Goal: Information Seeking & Learning: Learn about a topic

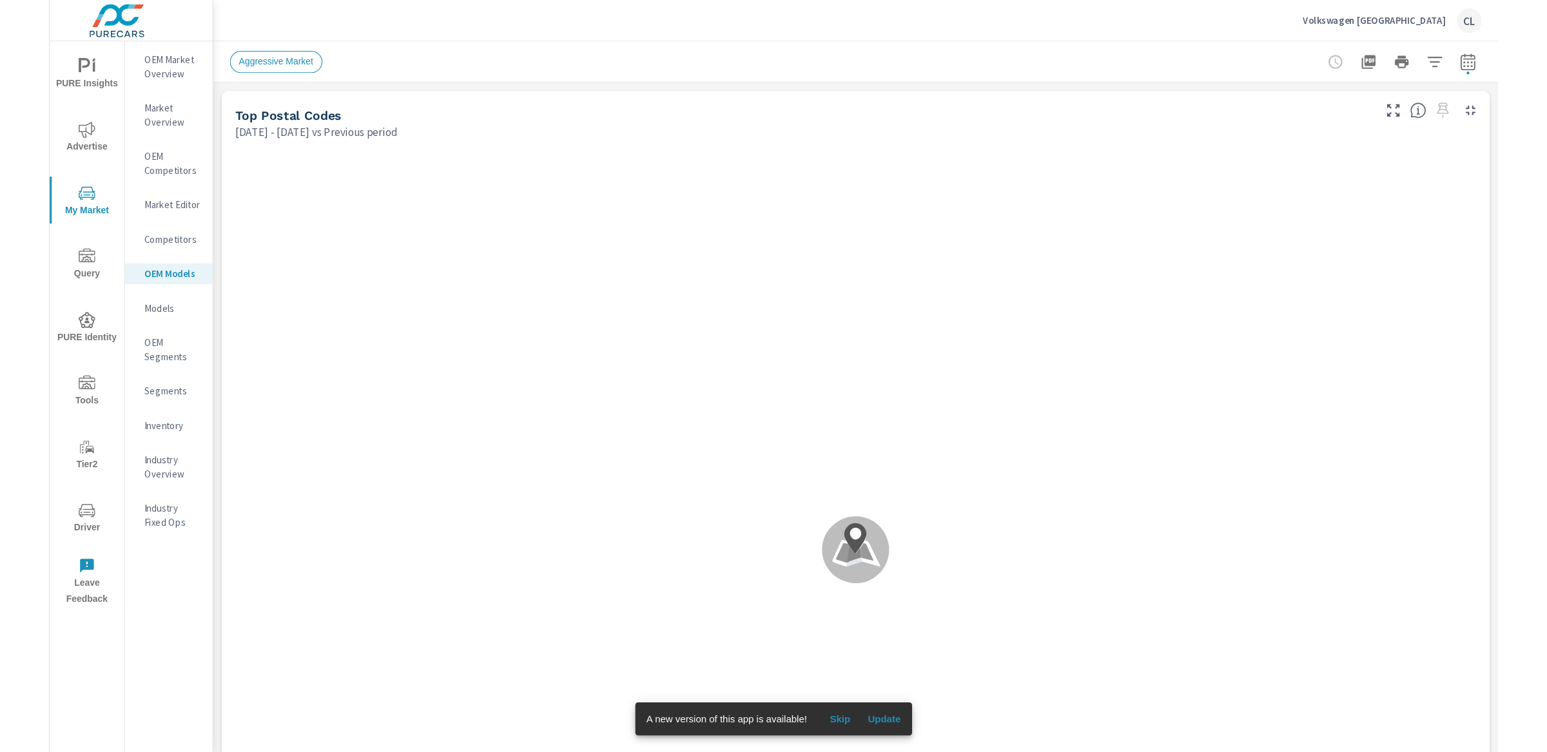
scroll to position [1, 0]
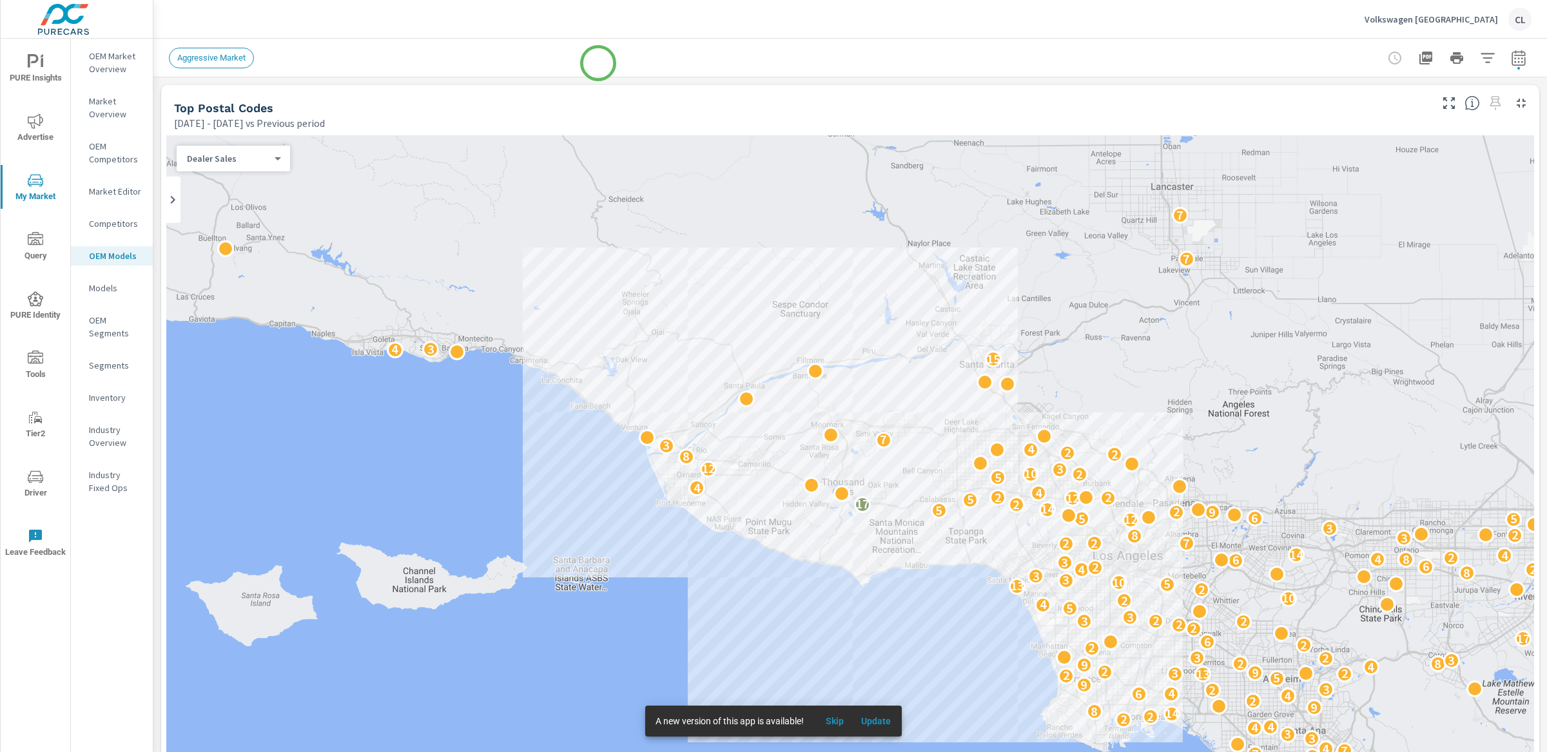
scroll to position [1, 0]
click at [1353, 61] on icon "button" at bounding box center [1518, 57] width 15 height 15
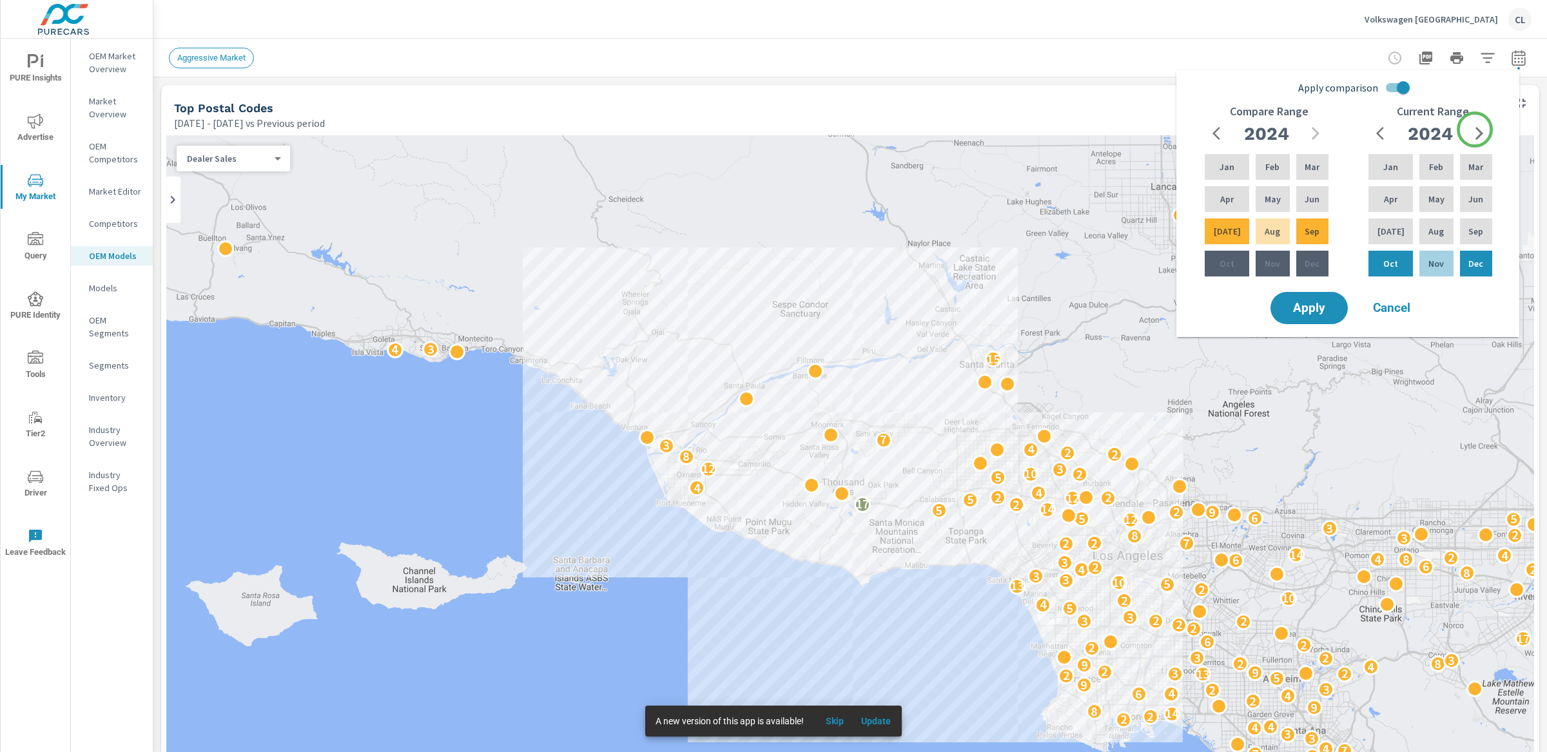
click at [1353, 129] on icon "button" at bounding box center [1479, 133] width 8 height 13
click at [1353, 195] on p "May" at bounding box center [1436, 199] width 16 height 13
click at [1353, 228] on div "[DATE]" at bounding box center [1391, 231] width 50 height 31
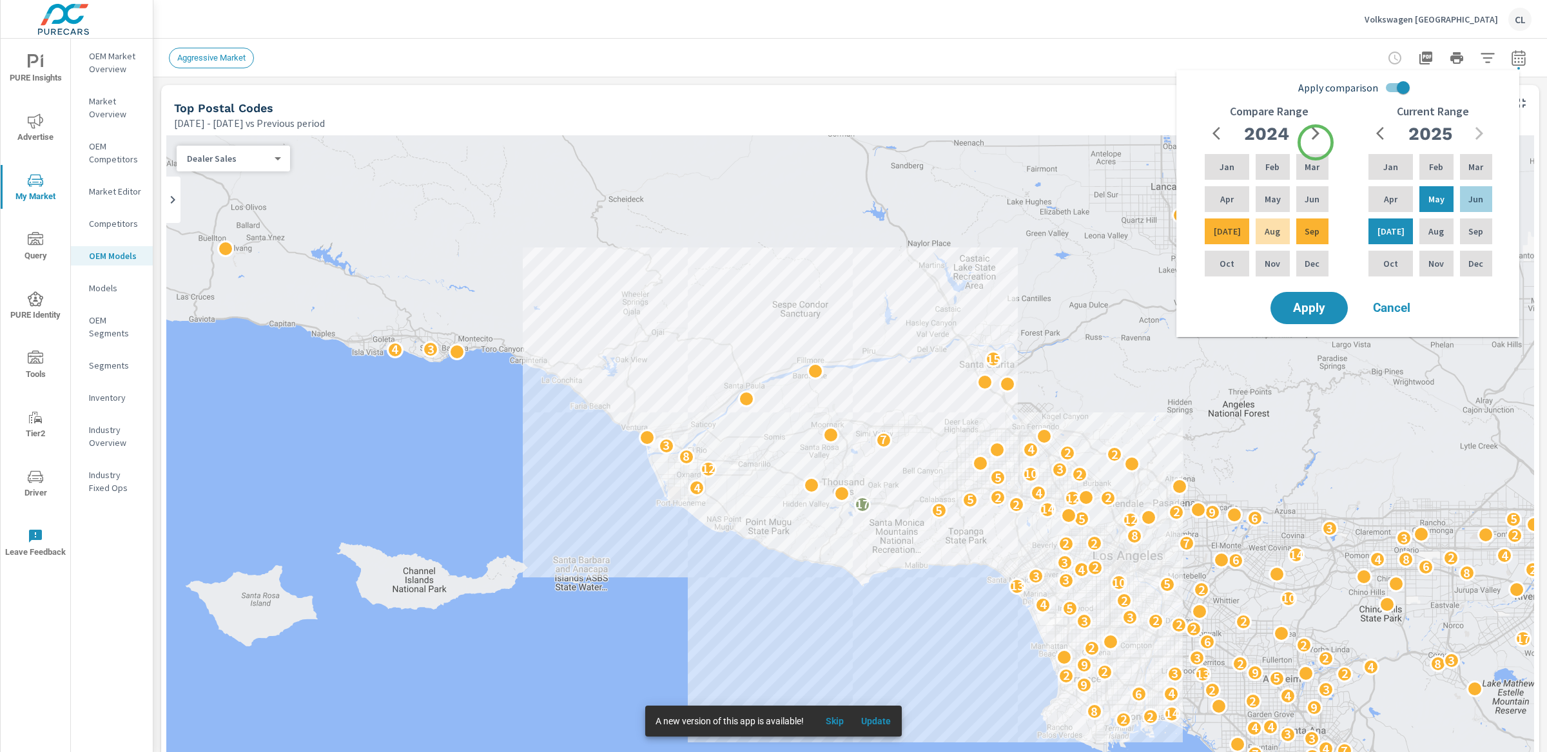
click at [1316, 131] on icon "button" at bounding box center [1316, 133] width 8 height 13
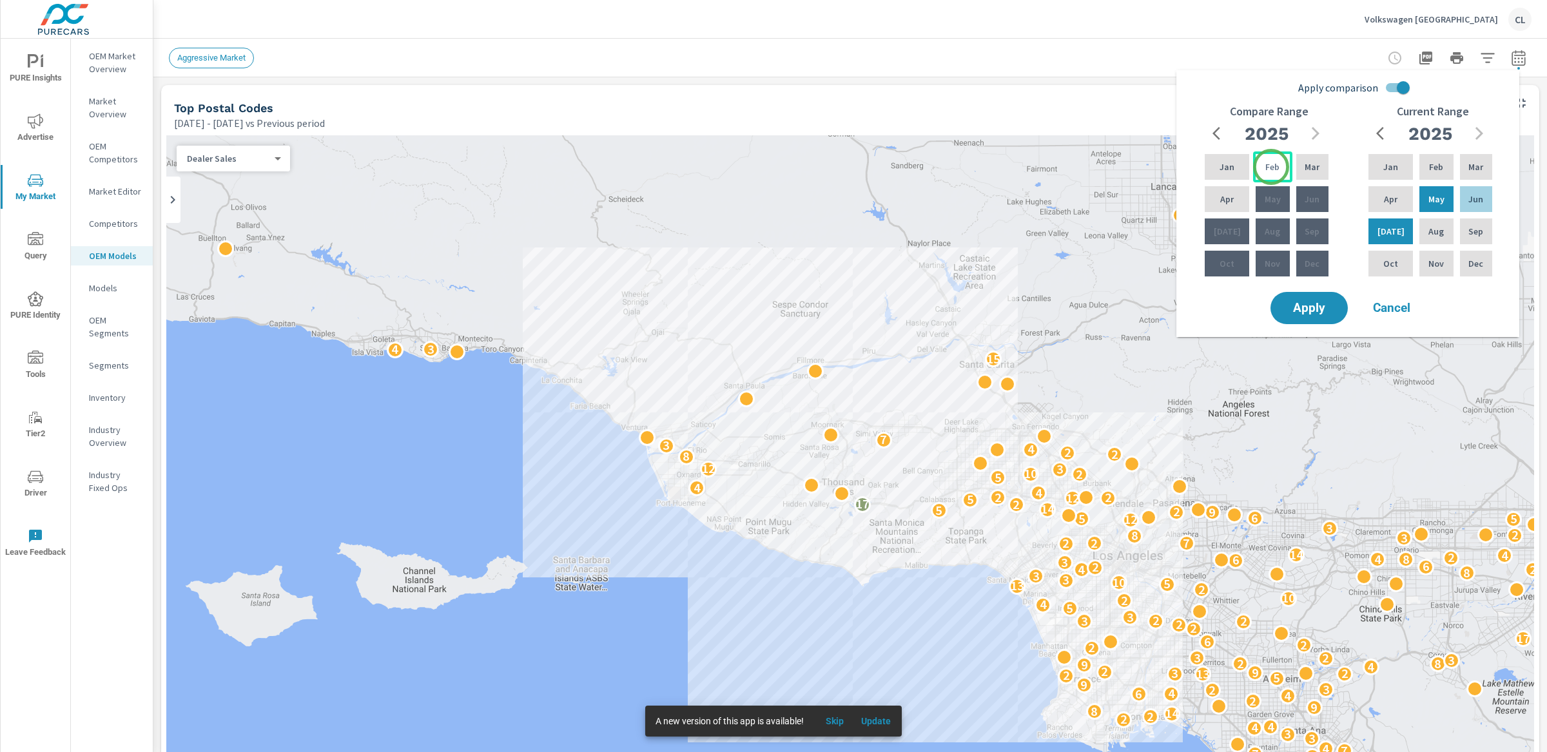
click at [1268, 168] on p "Feb" at bounding box center [1272, 166] width 14 height 13
click at [1231, 193] on div "Apr" at bounding box center [1227, 199] width 50 height 31
click at [1292, 306] on span "Apply" at bounding box center [1309, 308] width 53 height 12
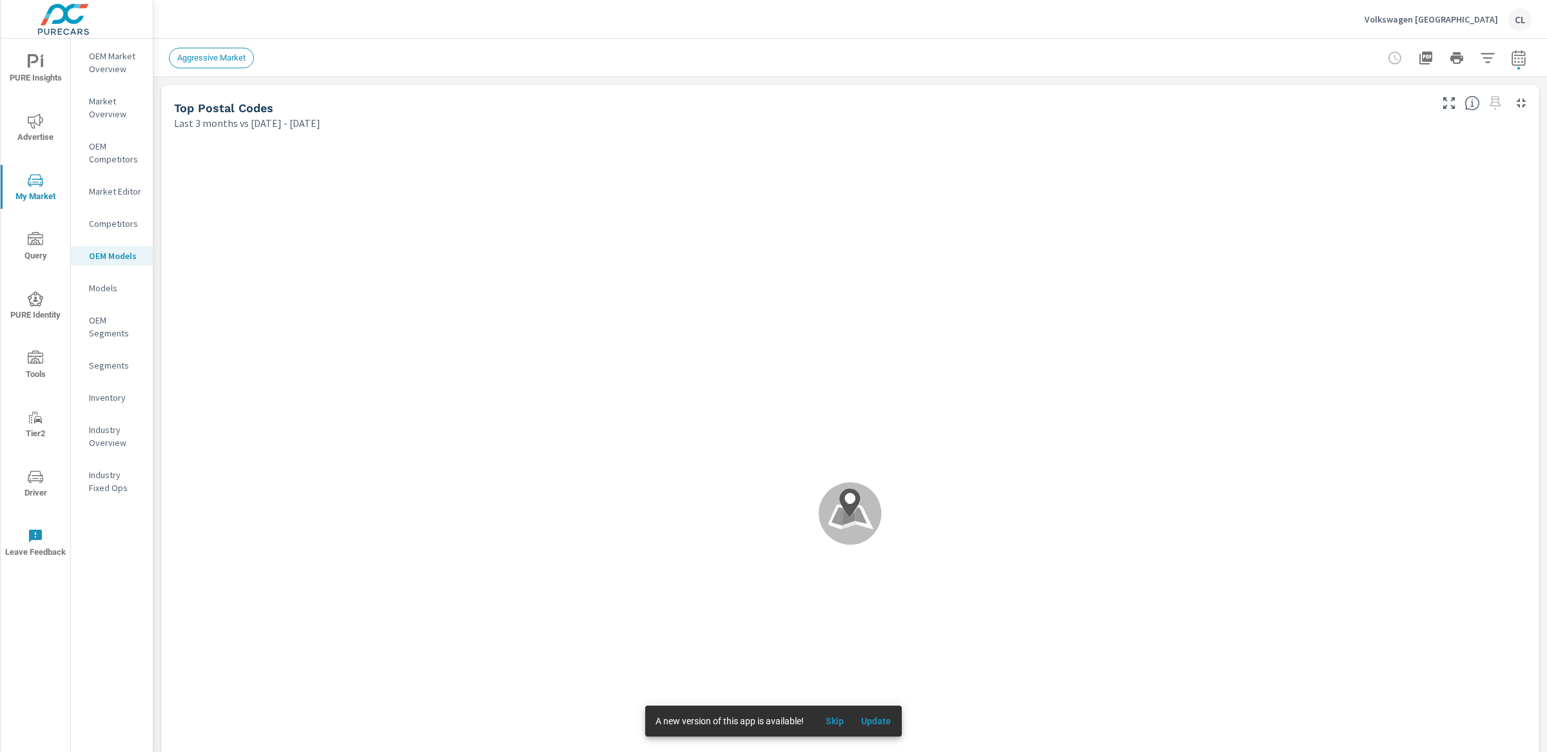
scroll to position [1, 0]
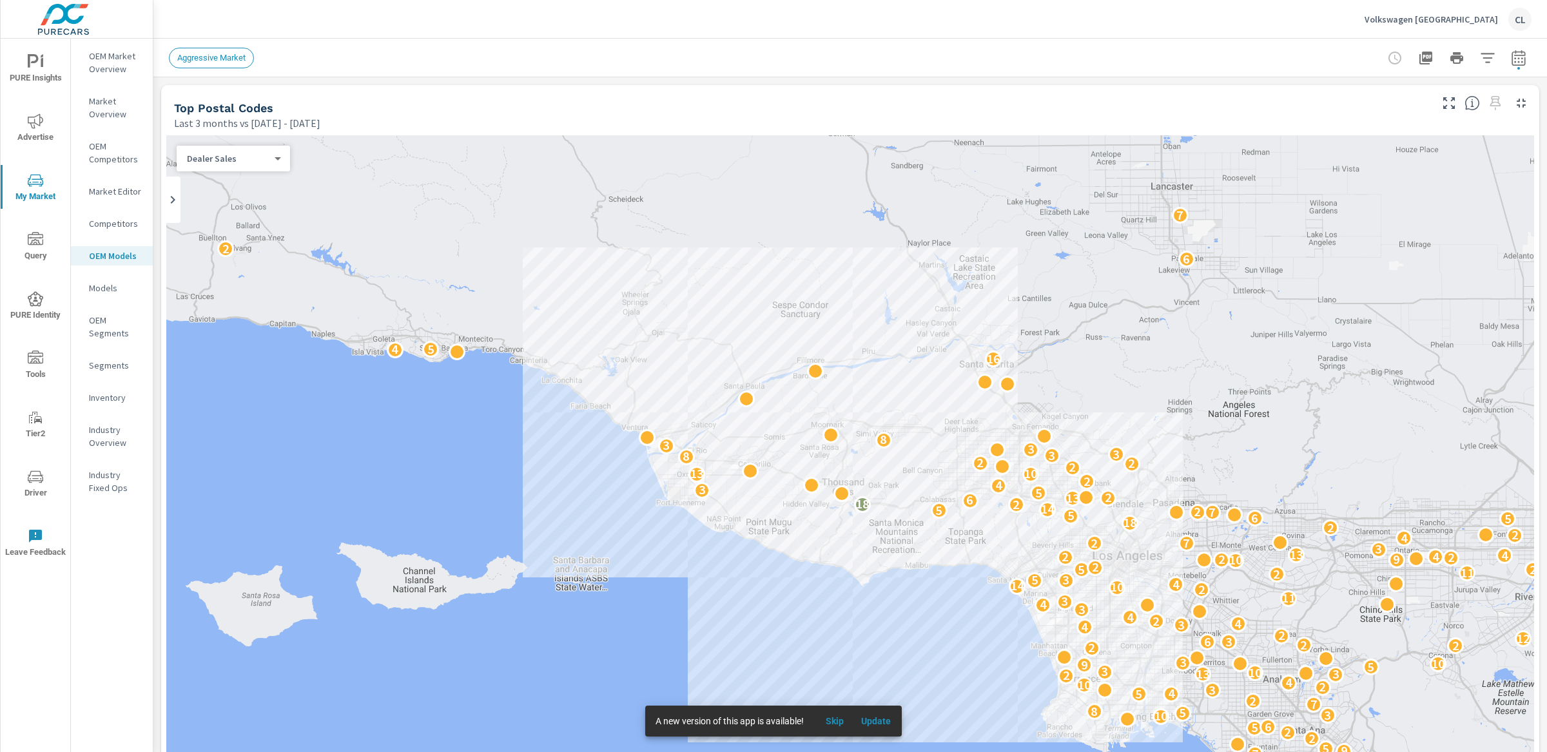
scroll to position [1, 0]
click at [1353, 54] on icon "button" at bounding box center [1487, 57] width 15 height 15
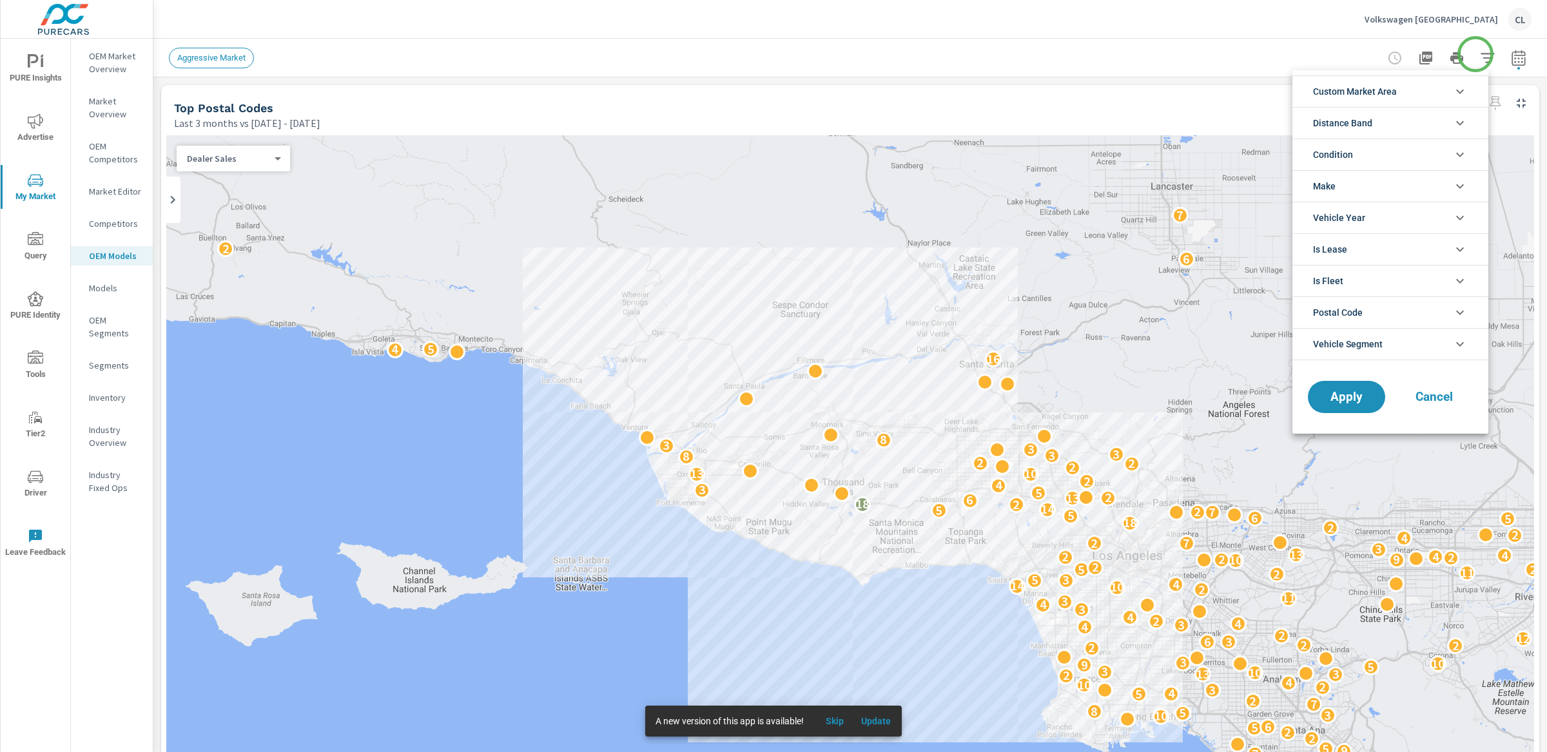
scroll to position [29, 0]
click at [1353, 94] on li "Custom Market Area" at bounding box center [1390, 91] width 196 height 32
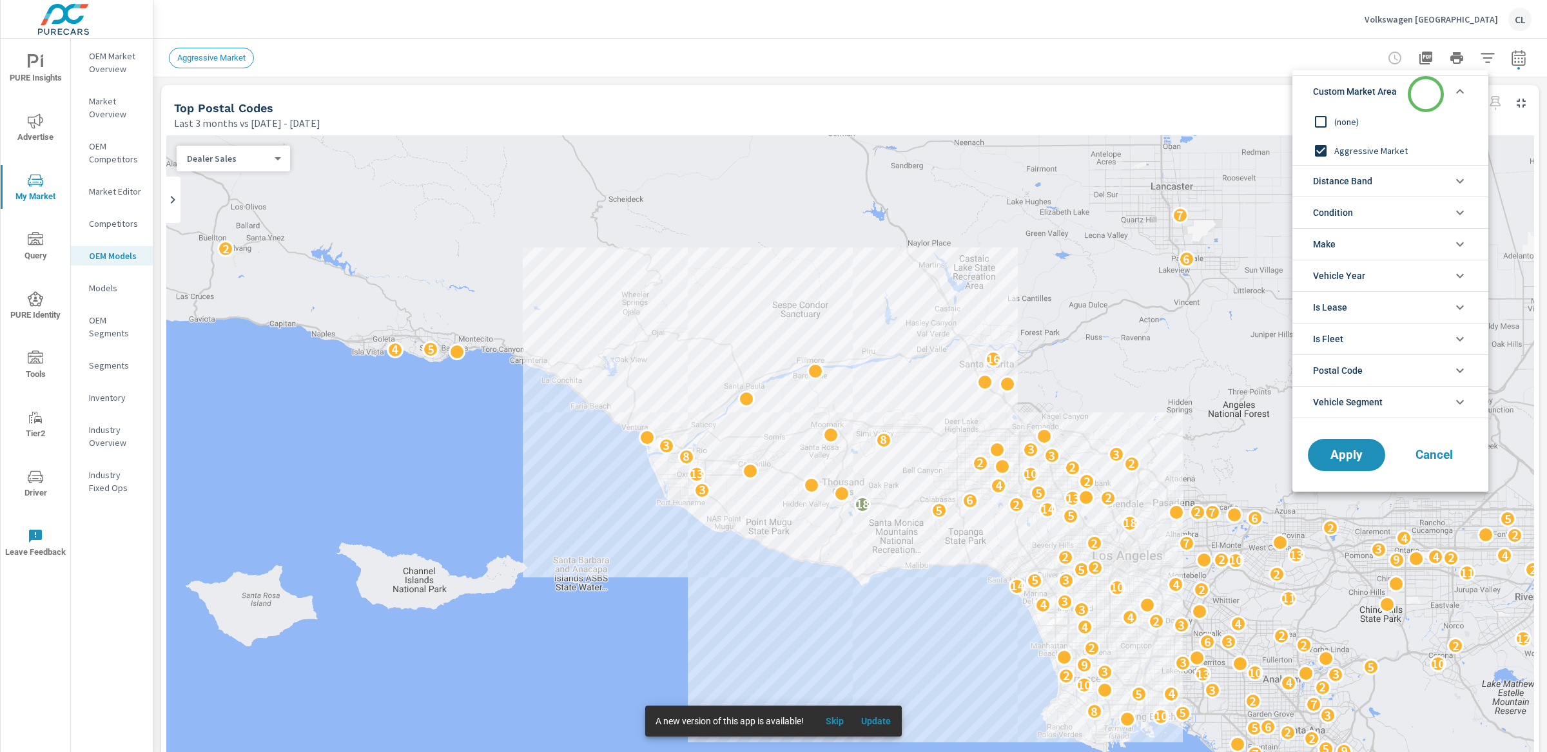
scroll to position [0, 0]
click at [1341, 122] on span "(none)" at bounding box center [1404, 121] width 141 height 15
click at [1353, 175] on span "Distance Band" at bounding box center [1342, 181] width 59 height 31
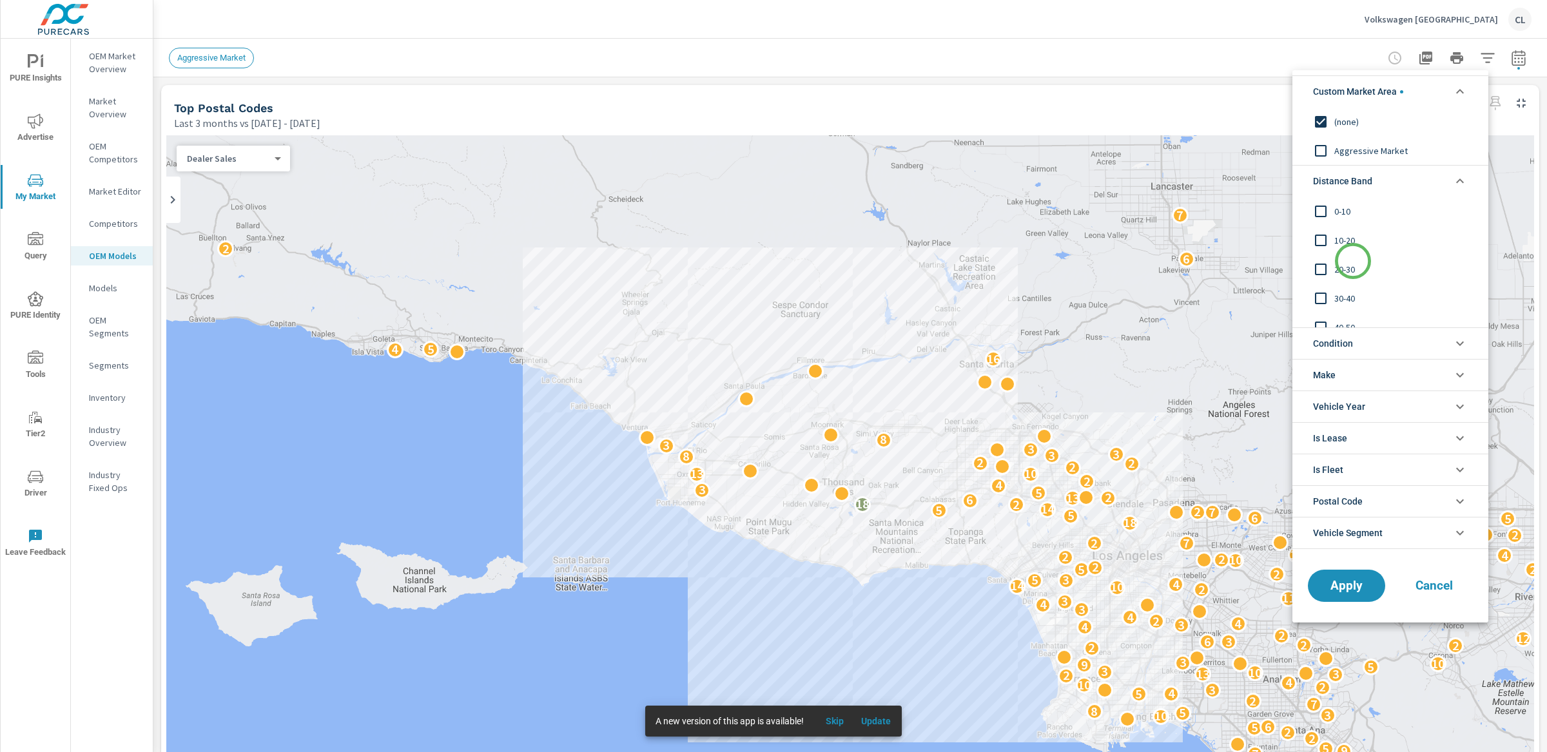
click at [1353, 262] on span "20-30" at bounding box center [1404, 269] width 141 height 15
click at [1349, 233] on span "10-20" at bounding box center [1404, 240] width 141 height 15
click at [1338, 210] on span "0-10" at bounding box center [1404, 211] width 141 height 15
click at [1353, 339] on li "Condition" at bounding box center [1390, 343] width 196 height 32
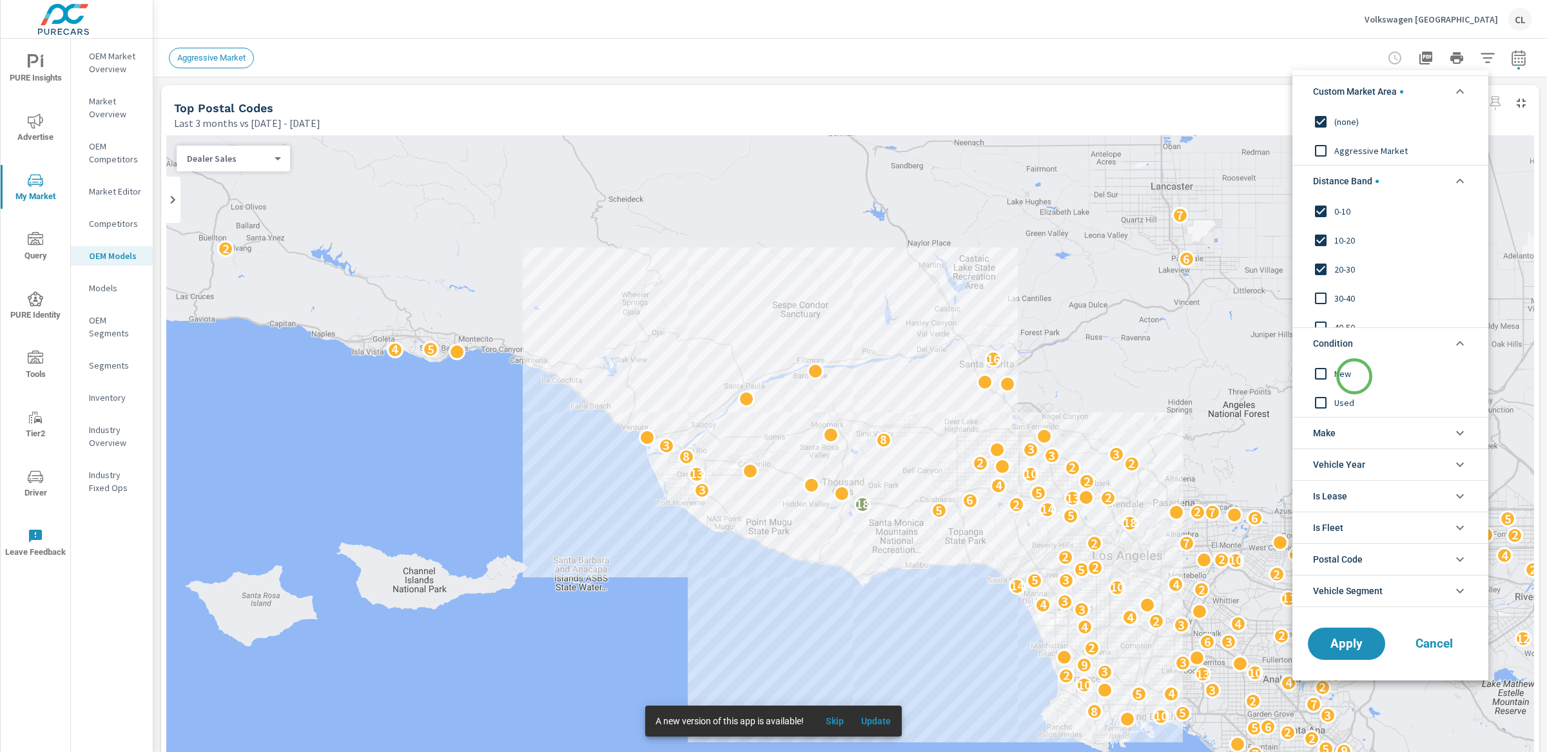
click at [1331, 378] on input "filter options" at bounding box center [1320, 373] width 27 height 27
click at [1350, 437] on li "Make" at bounding box center [1390, 433] width 196 height 32
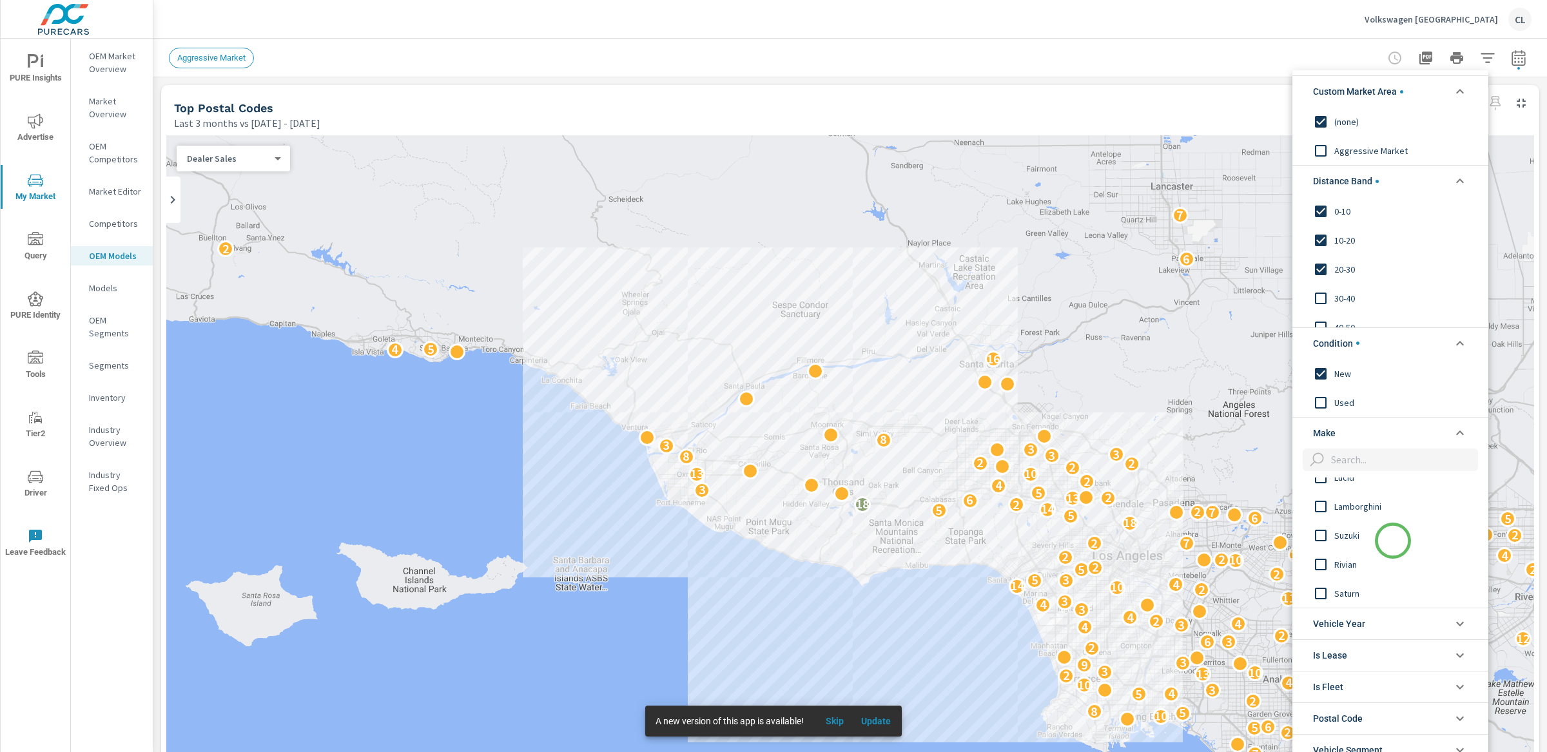
scroll to position [1247, 0]
click at [1353, 462] on input "filter options" at bounding box center [1402, 460] width 152 height 23
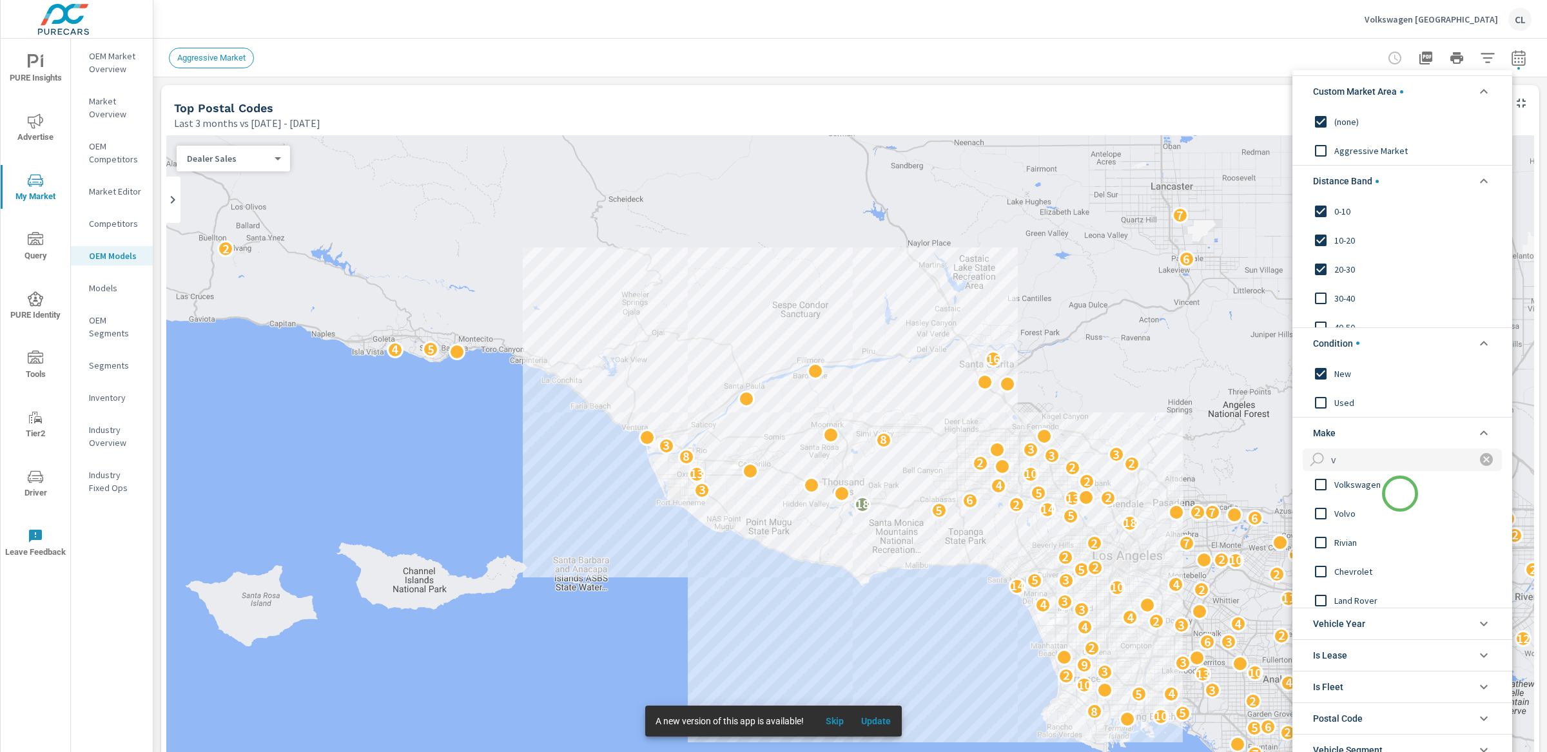
scroll to position [0, 0]
type input "v"
click at [1353, 492] on span "Volkswagen" at bounding box center [1404, 491] width 141 height 15
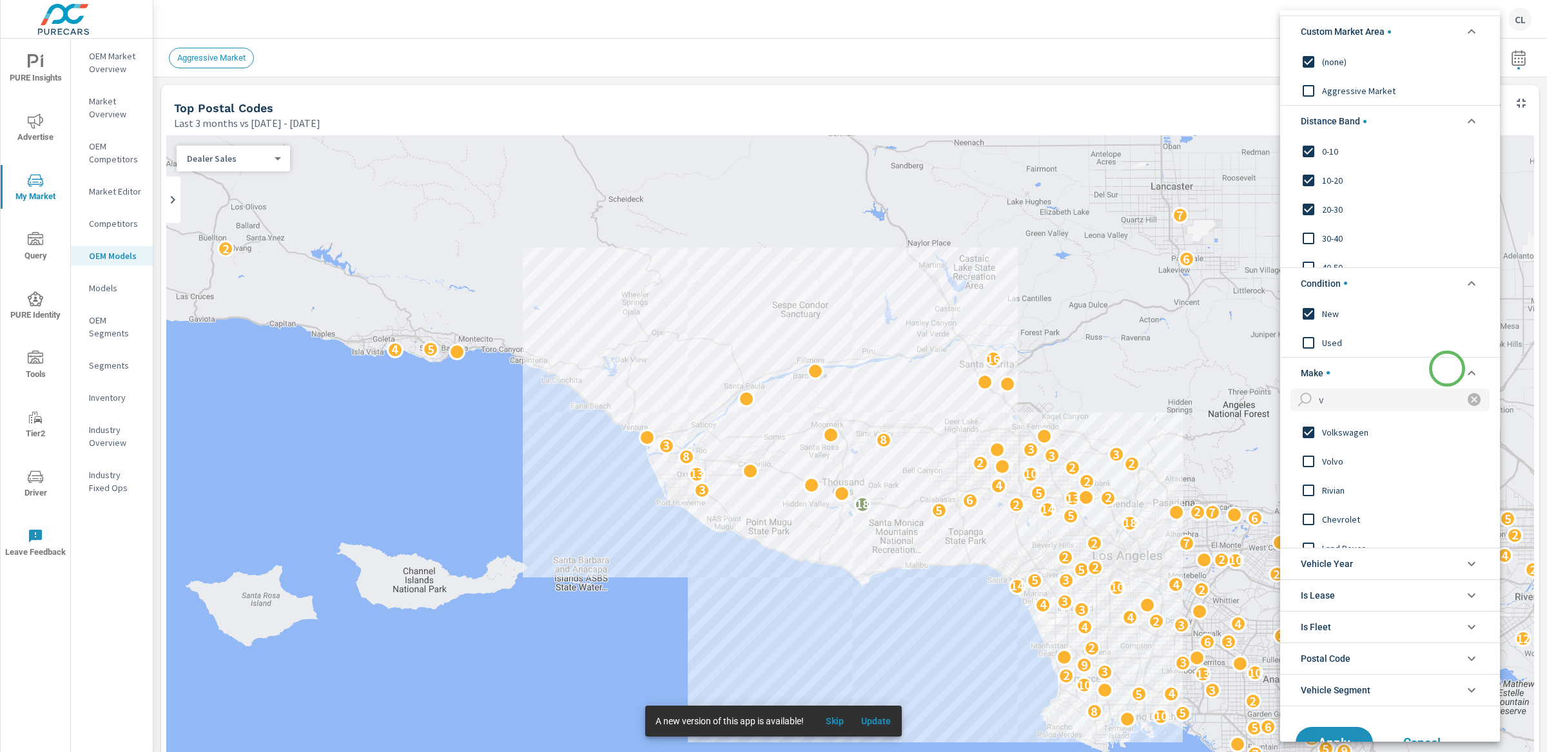
click at [1353, 368] on icon "filter options" at bounding box center [1471, 372] width 15 height 15
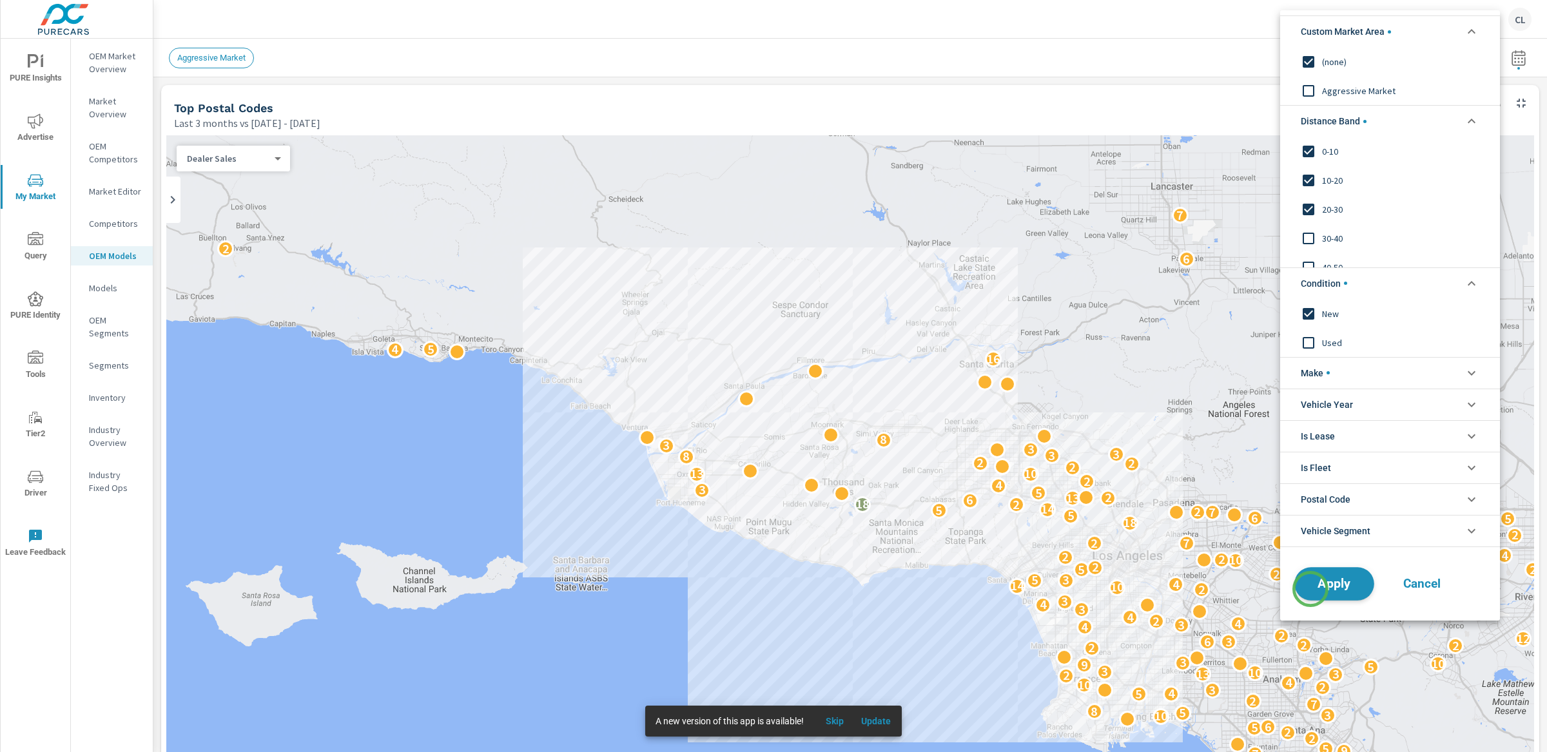
click at [1310, 589] on span "Apply" at bounding box center [1334, 584] width 53 height 12
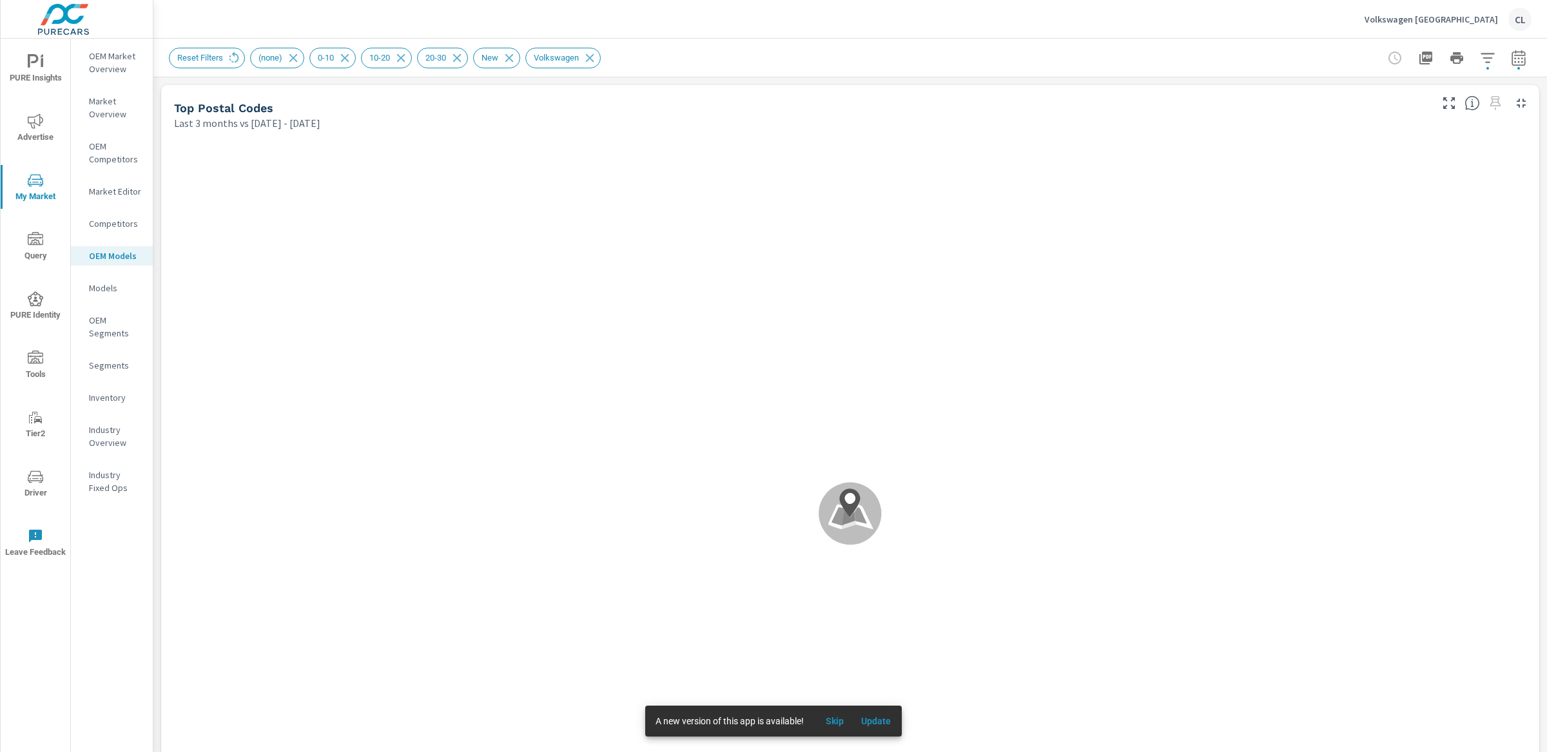
scroll to position [1, 0]
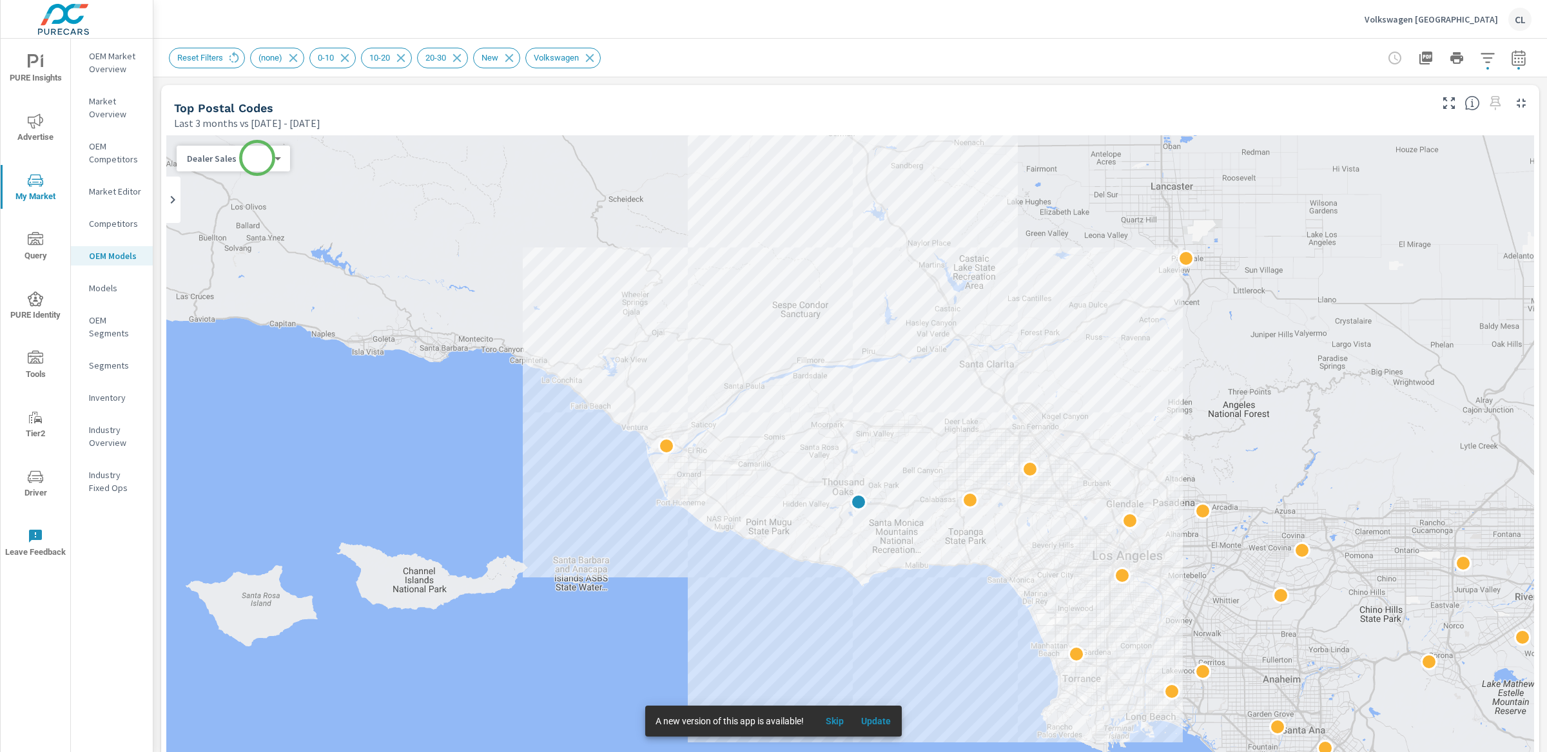
click at [257, 158] on body "PURE Insights Advertise My Market Query PURE Identity Tools Tier2 Driver Leave …" at bounding box center [773, 376] width 1547 height 752
click at [249, 178] on li "Total Market Sales" at bounding box center [228, 179] width 103 height 21
click at [68, 49] on button "PURE Insights" at bounding box center [36, 68] width 70 height 44
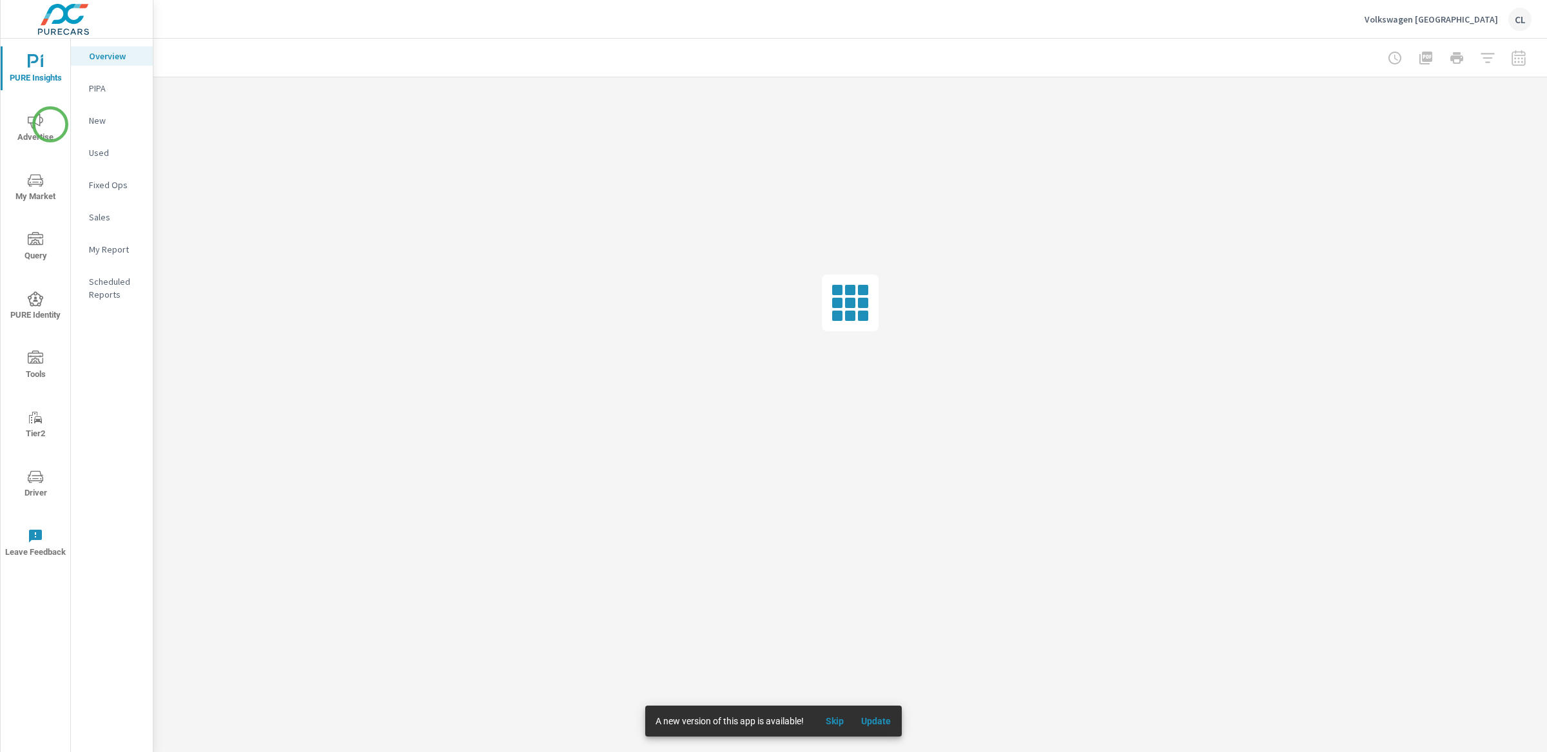
click at [48, 130] on span "Advertise" at bounding box center [36, 129] width 62 height 32
click at [38, 184] on icon "nav menu" at bounding box center [35, 180] width 15 height 15
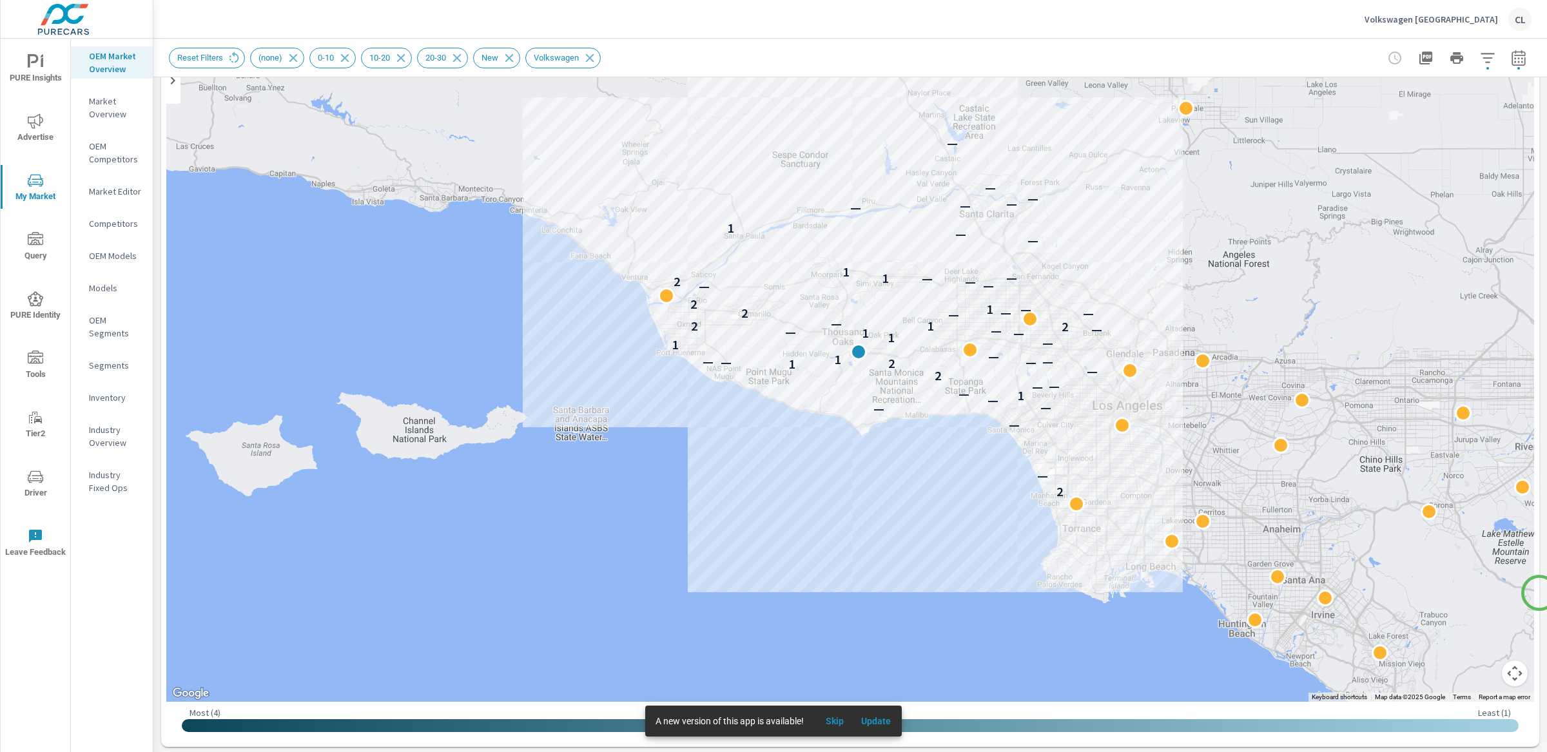
scroll to position [163, 0]
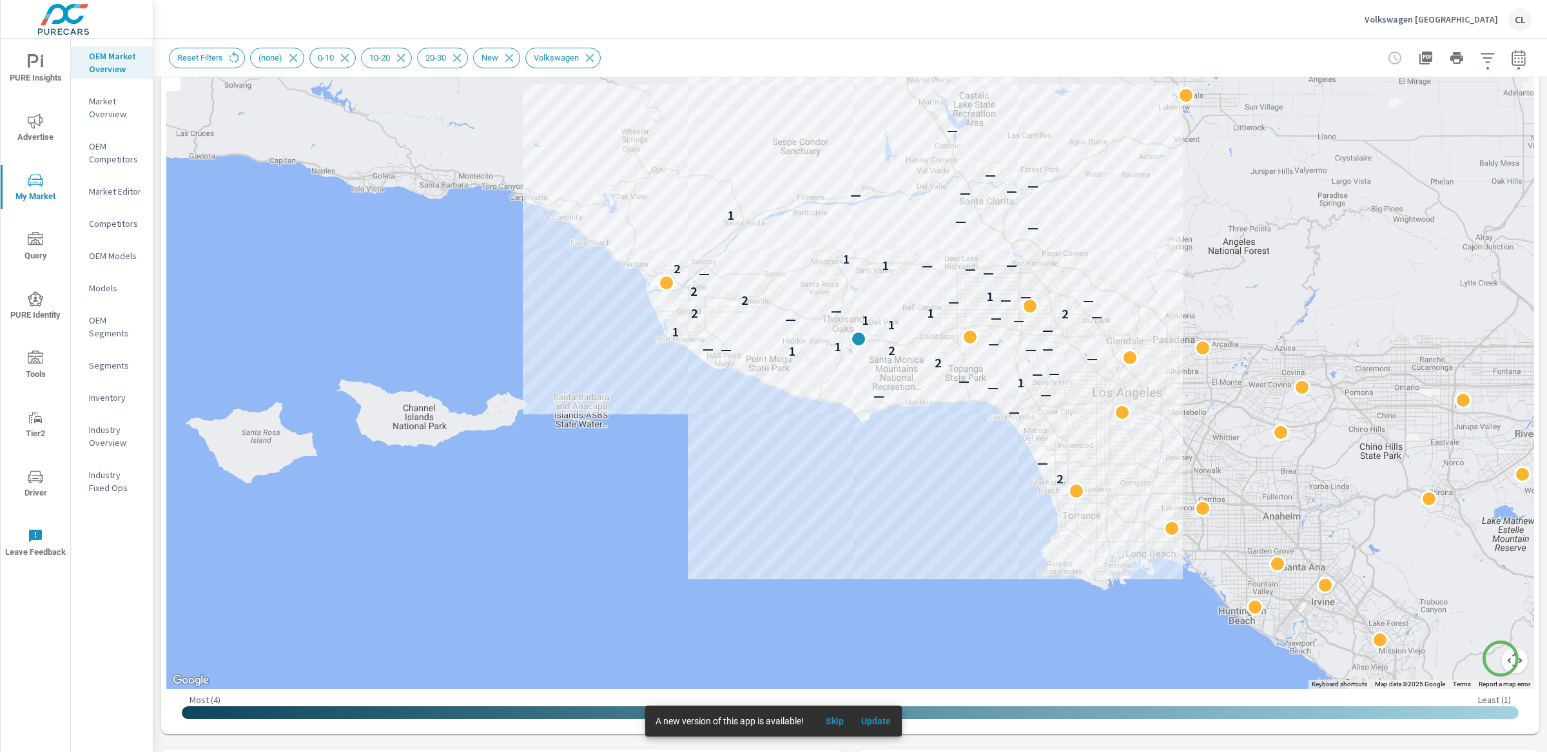
click at [1353, 659] on button "Map camera controls" at bounding box center [1515, 661] width 26 height 26
click at [1353, 598] on button "Zoom in" at bounding box center [1483, 596] width 26 height 26
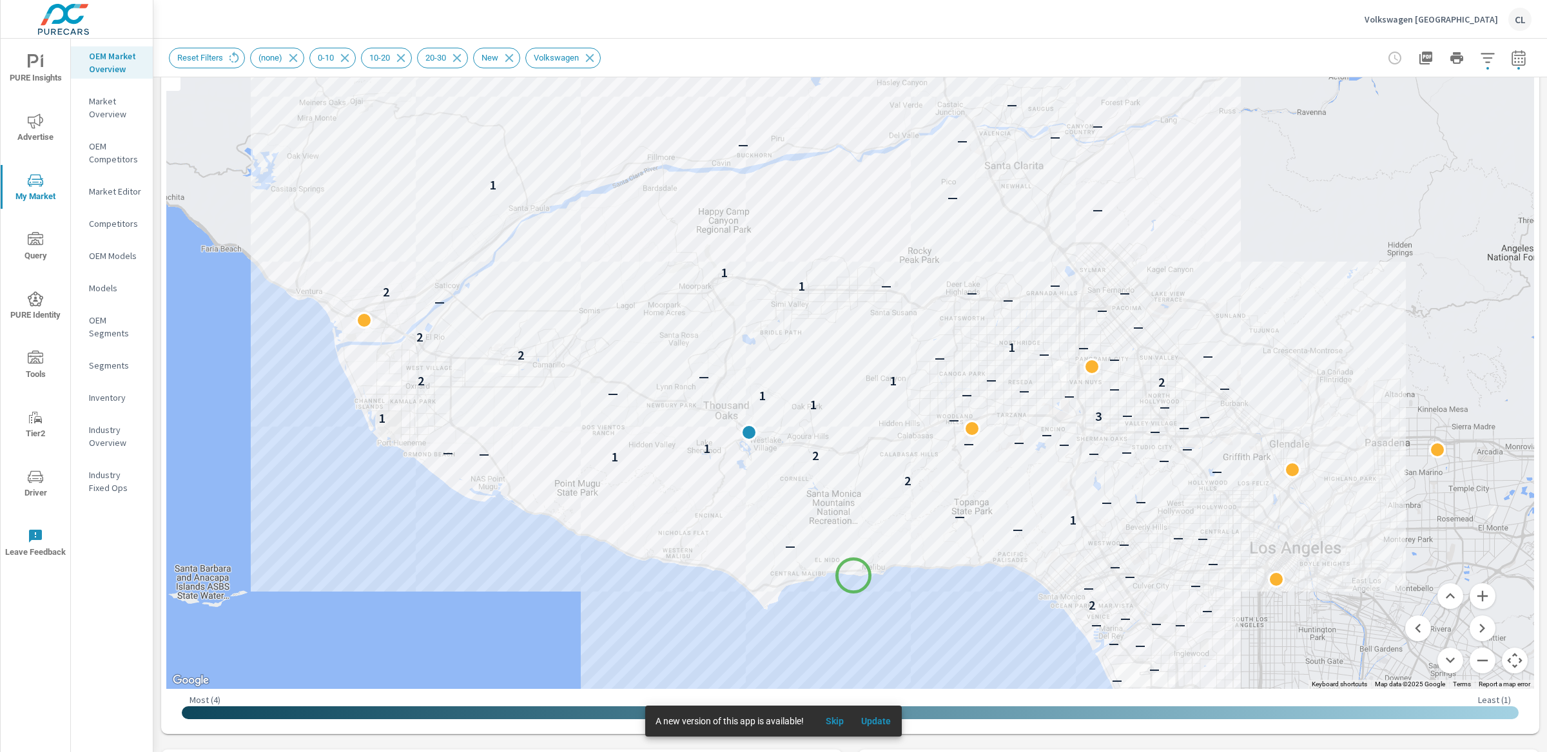
drag, startPoint x: 969, startPoint y: 476, endPoint x: 853, endPoint y: 576, distance: 153.1
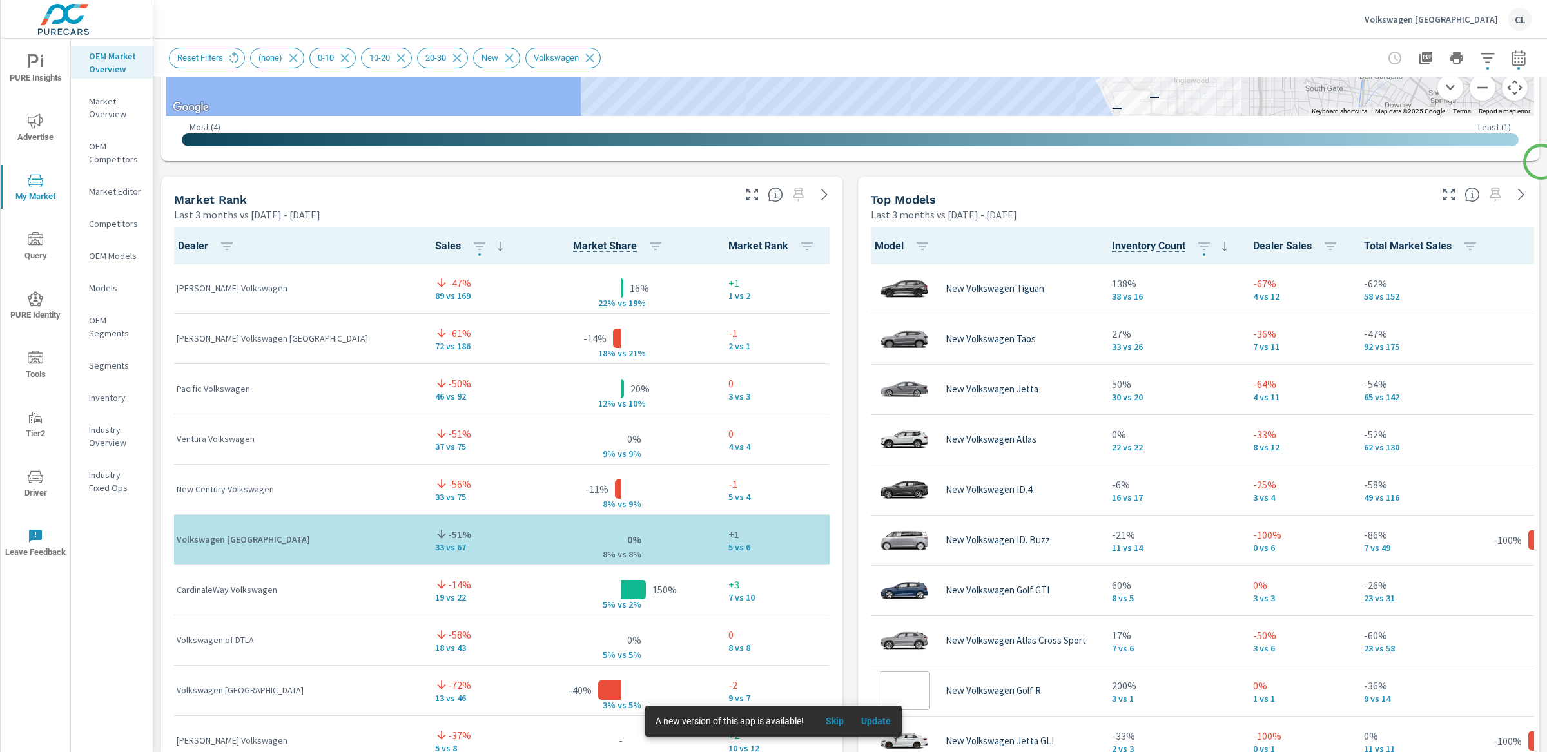
scroll to position [833, 0]
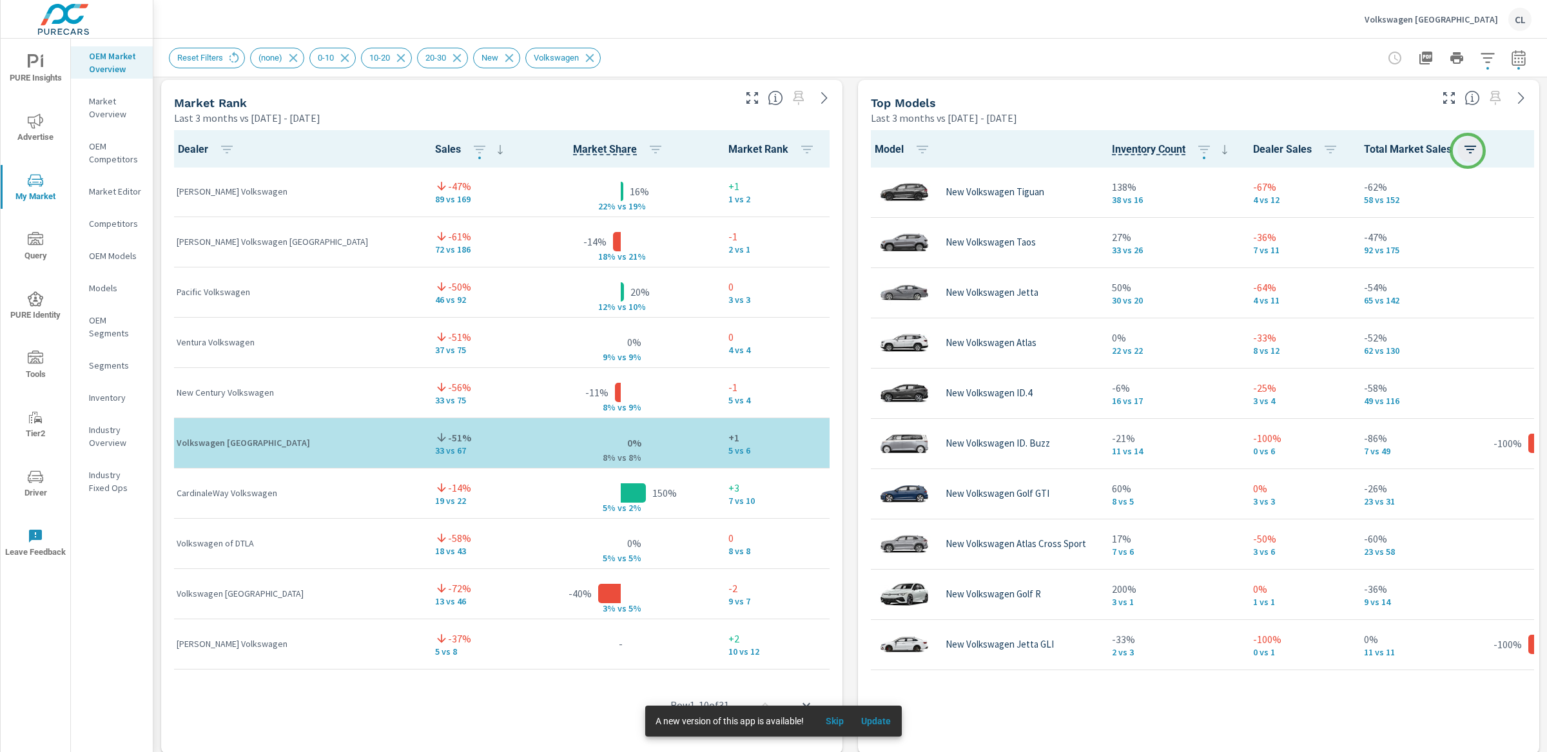
click at [1353, 150] on icon "button" at bounding box center [1469, 149] width 15 height 15
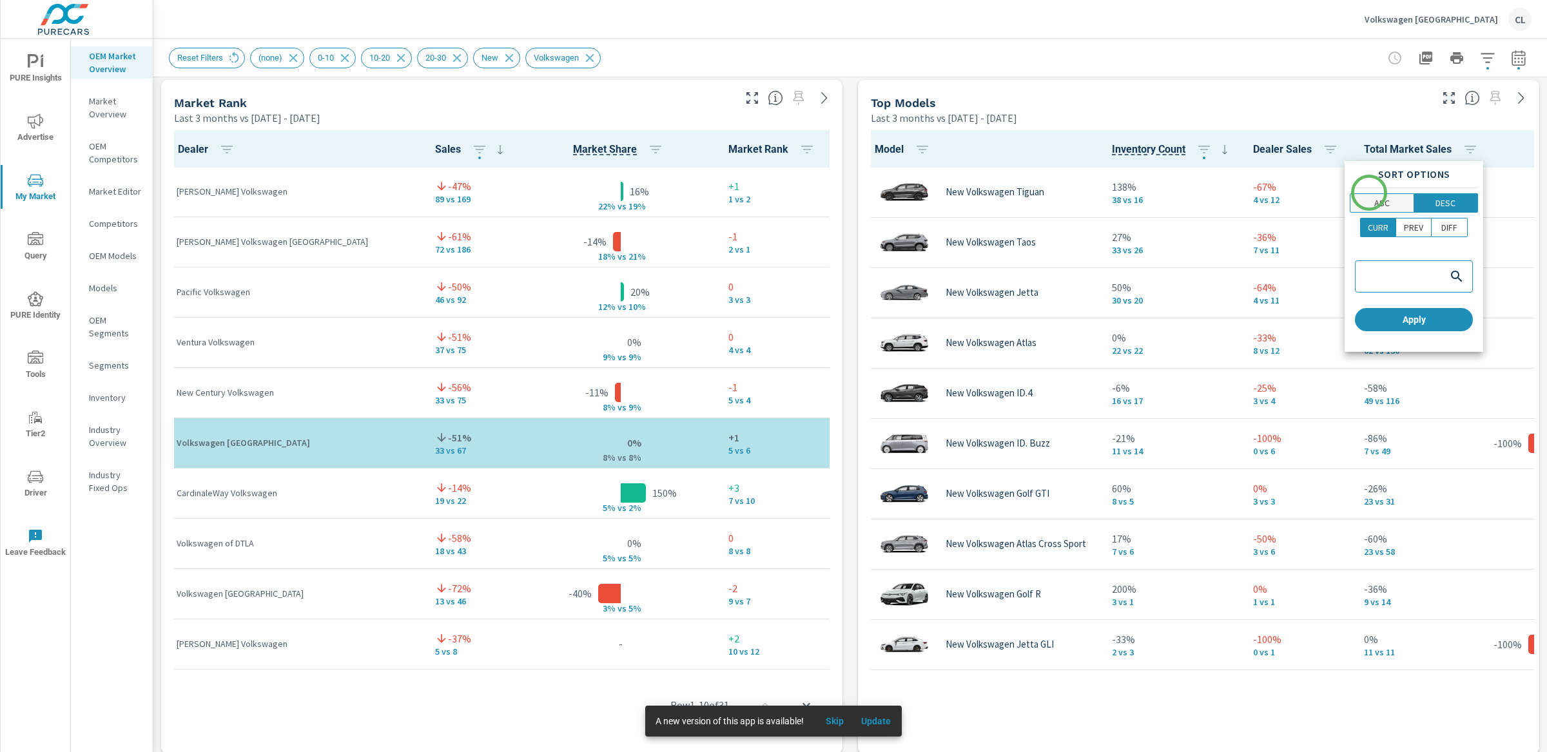
click at [1353, 197] on span "ASC" at bounding box center [1381, 203] width 55 height 13
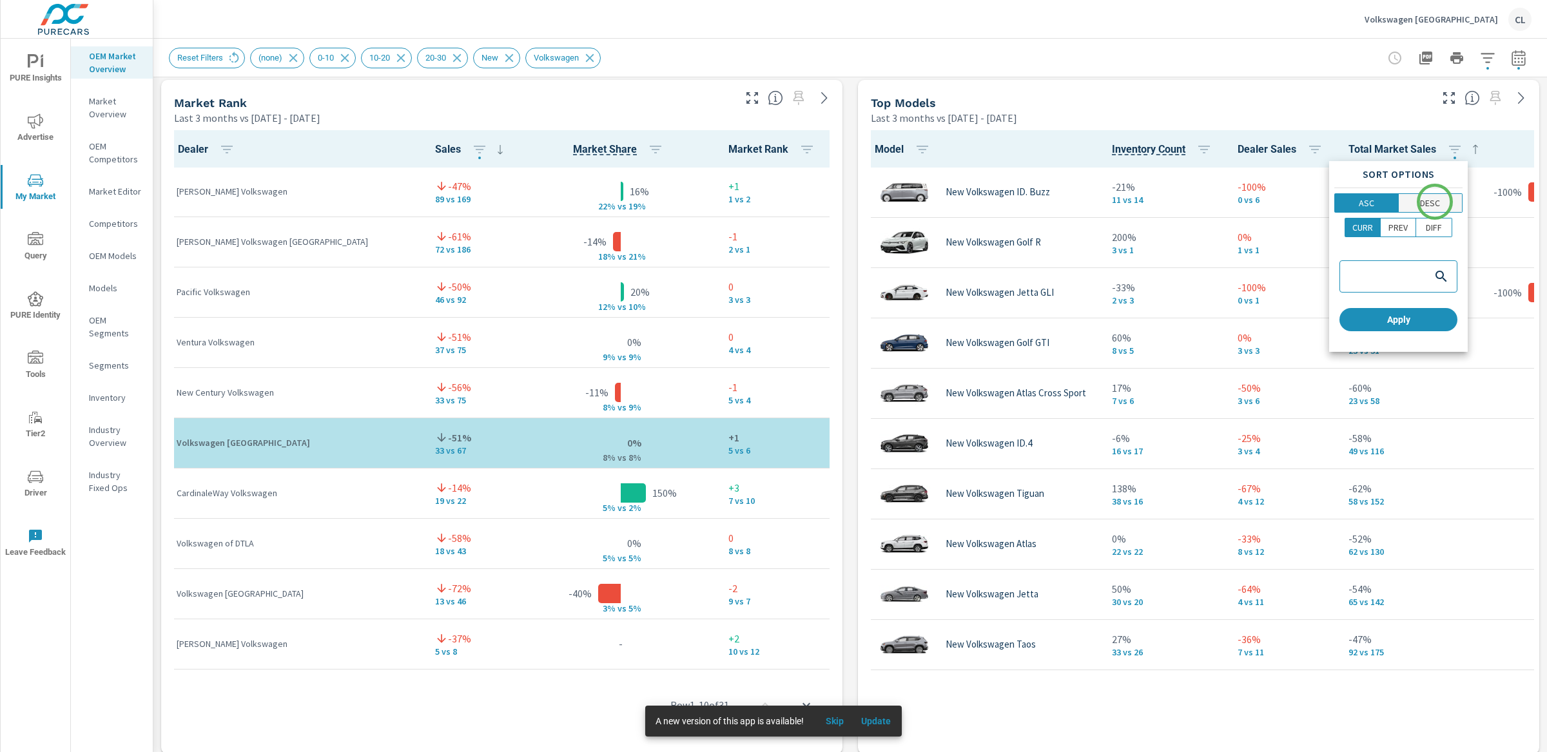
click at [1353, 202] on p "DESC" at bounding box center [1430, 203] width 20 height 13
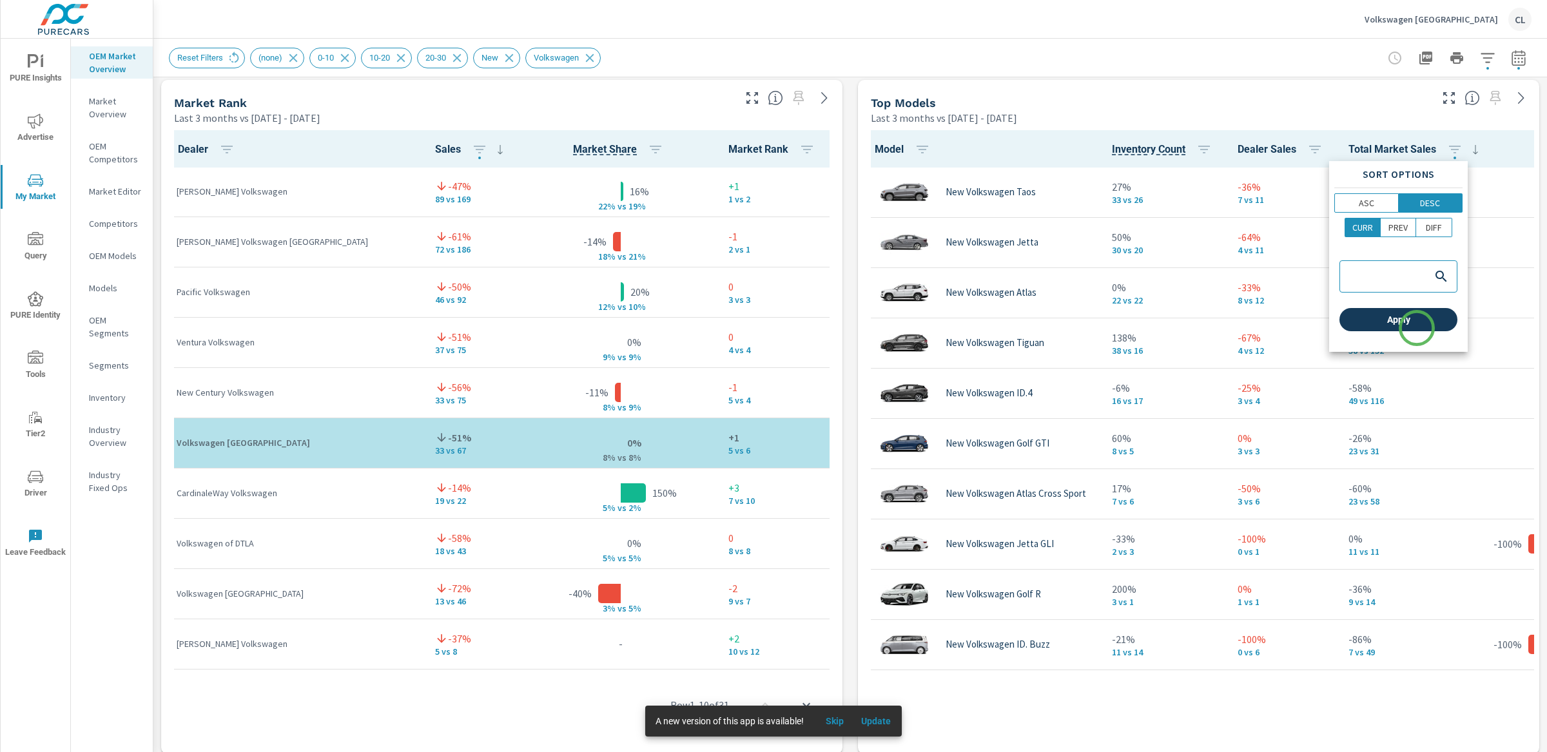
click at [1353, 328] on button "Apply" at bounding box center [1398, 319] width 118 height 23
